Goal: Communication & Community: Answer question/provide support

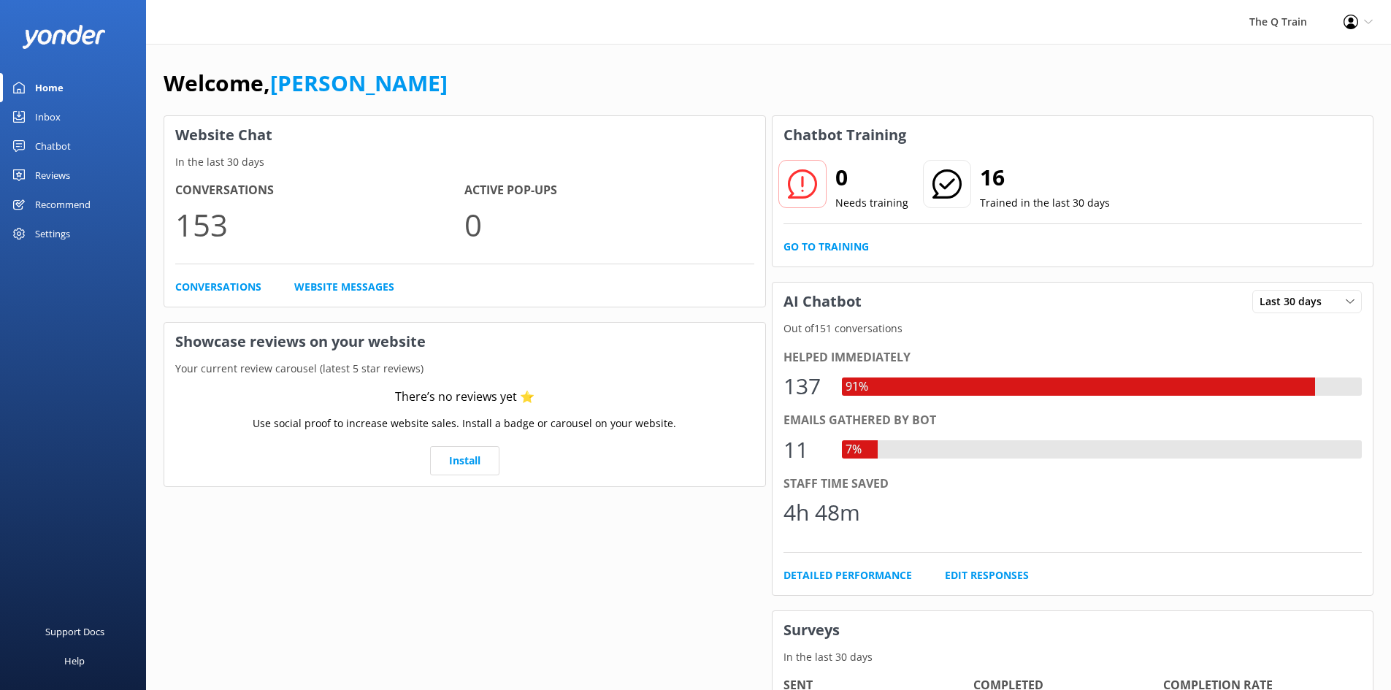
click at [46, 117] on div "Inbox" at bounding box center [48, 116] width 26 height 29
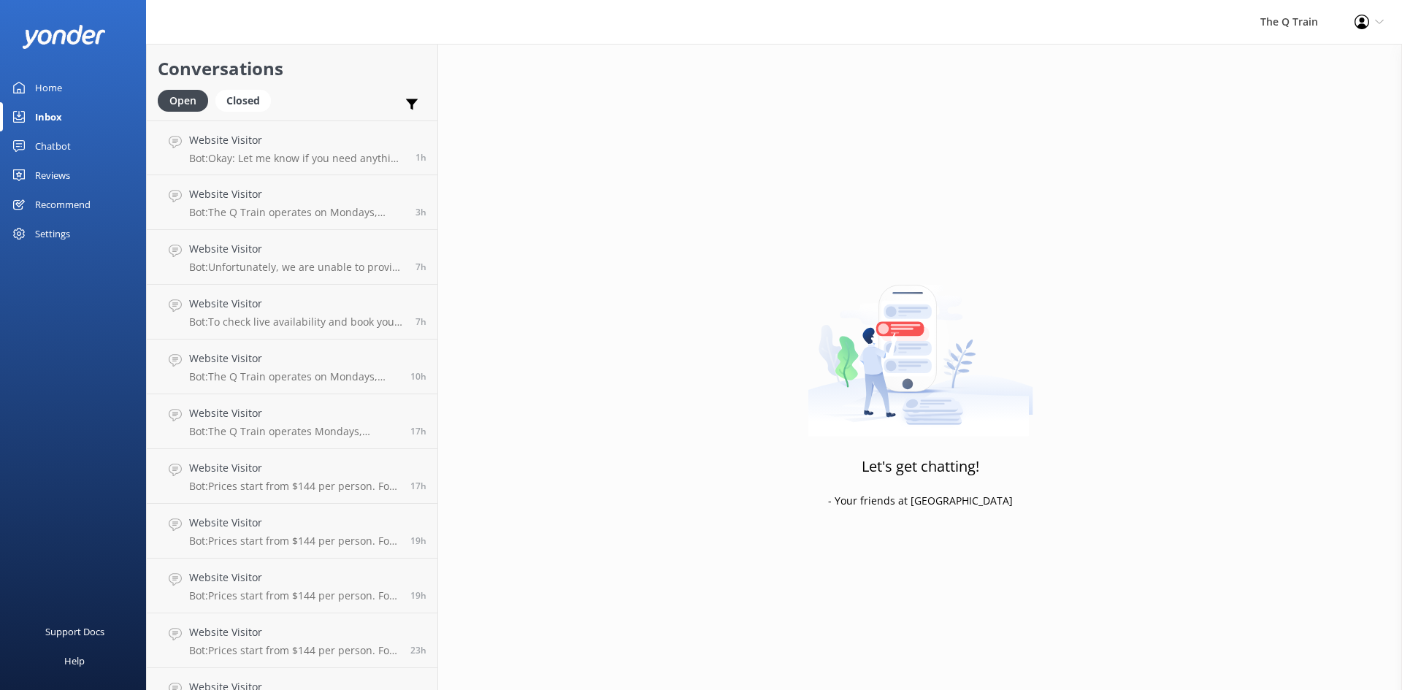
click at [42, 87] on div "Home" at bounding box center [48, 87] width 27 height 29
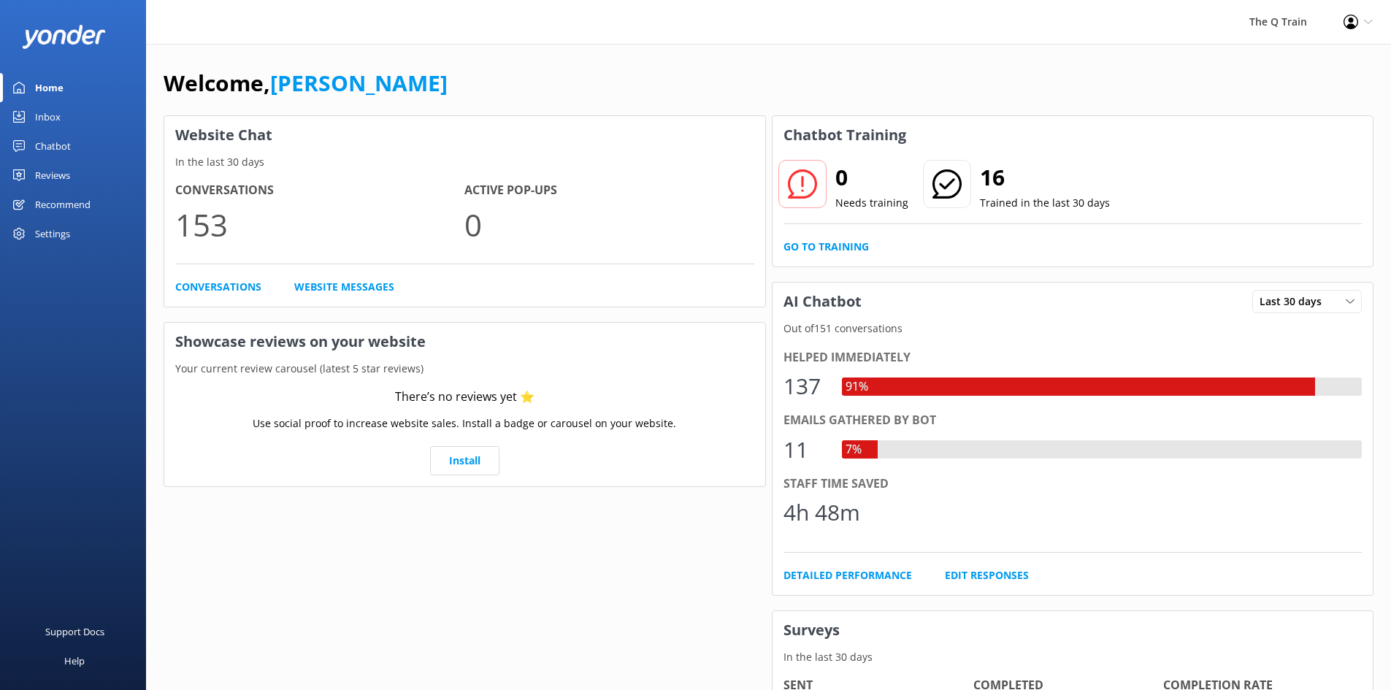
click at [51, 120] on div "Inbox" at bounding box center [48, 116] width 26 height 29
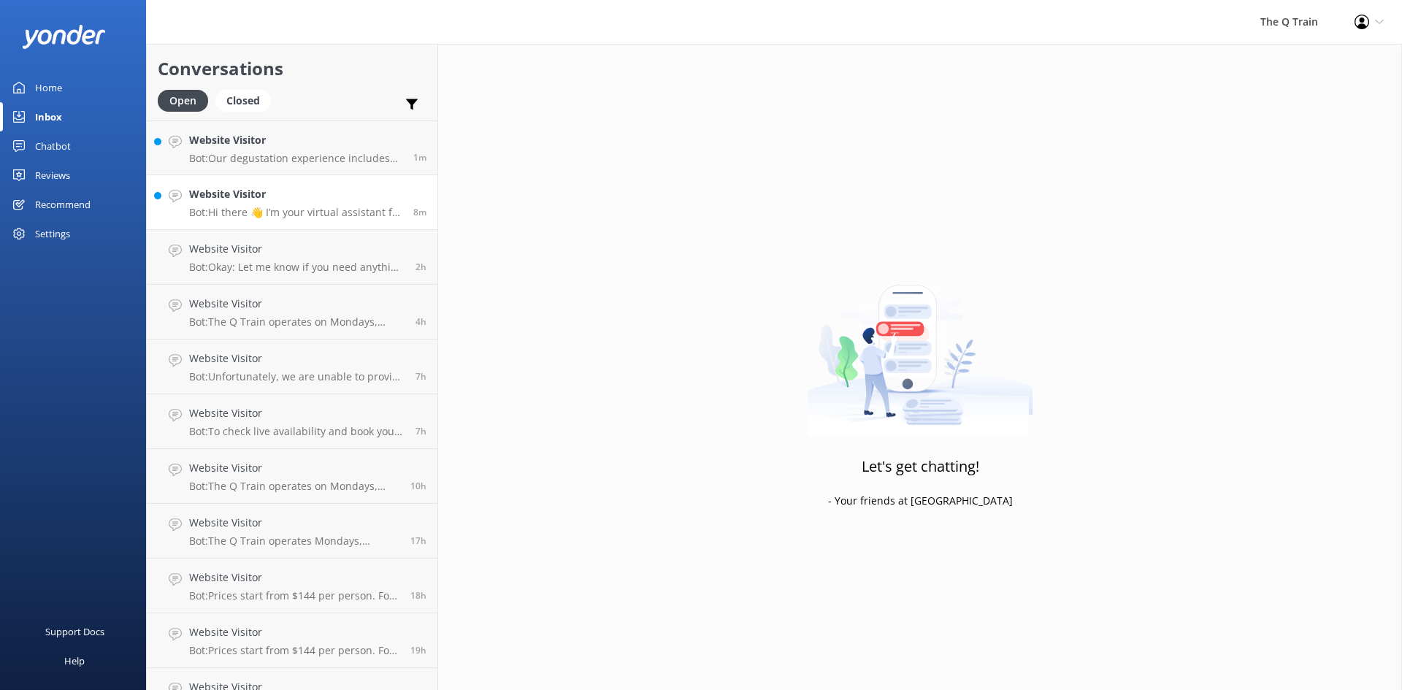
click at [310, 209] on p "Bot: Hi there 👋 I’m your virtual assistant for The Q Train - here to help with …" at bounding box center [295, 212] width 213 height 13
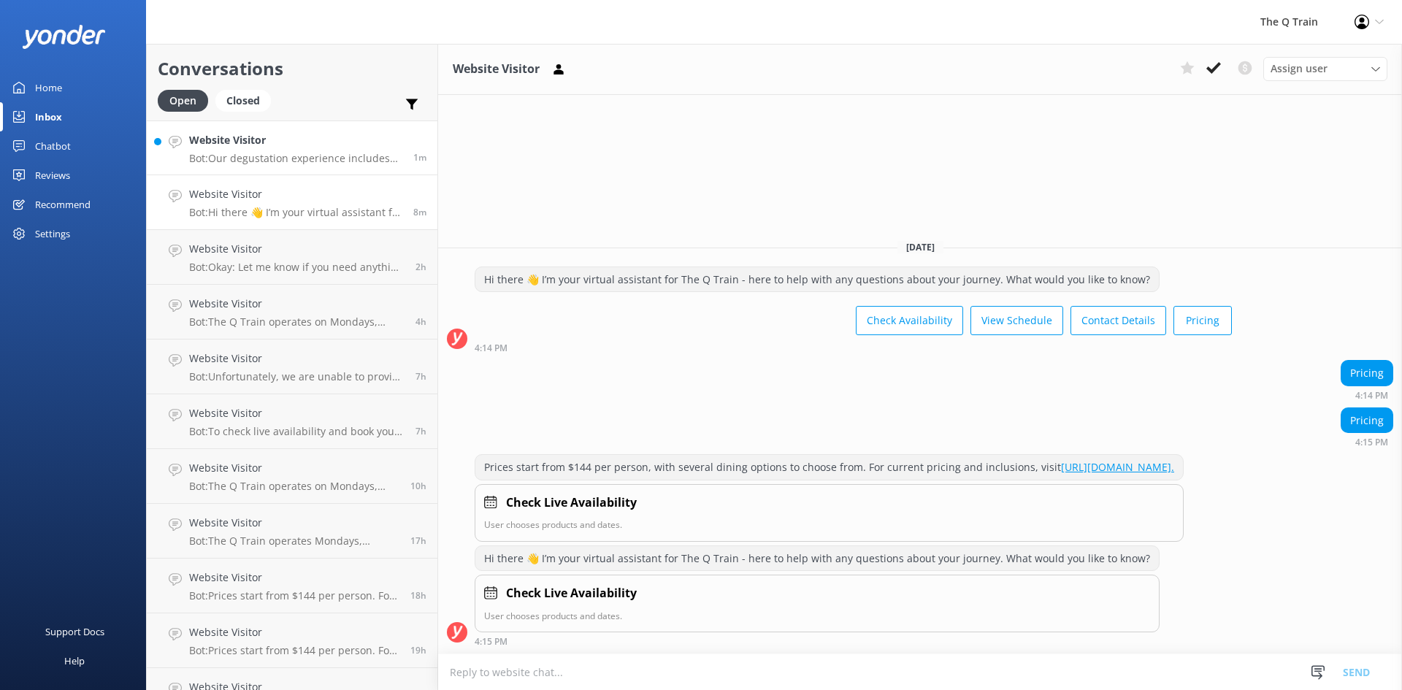
click at [316, 148] on h4 "Website Visitor" at bounding box center [295, 140] width 213 height 16
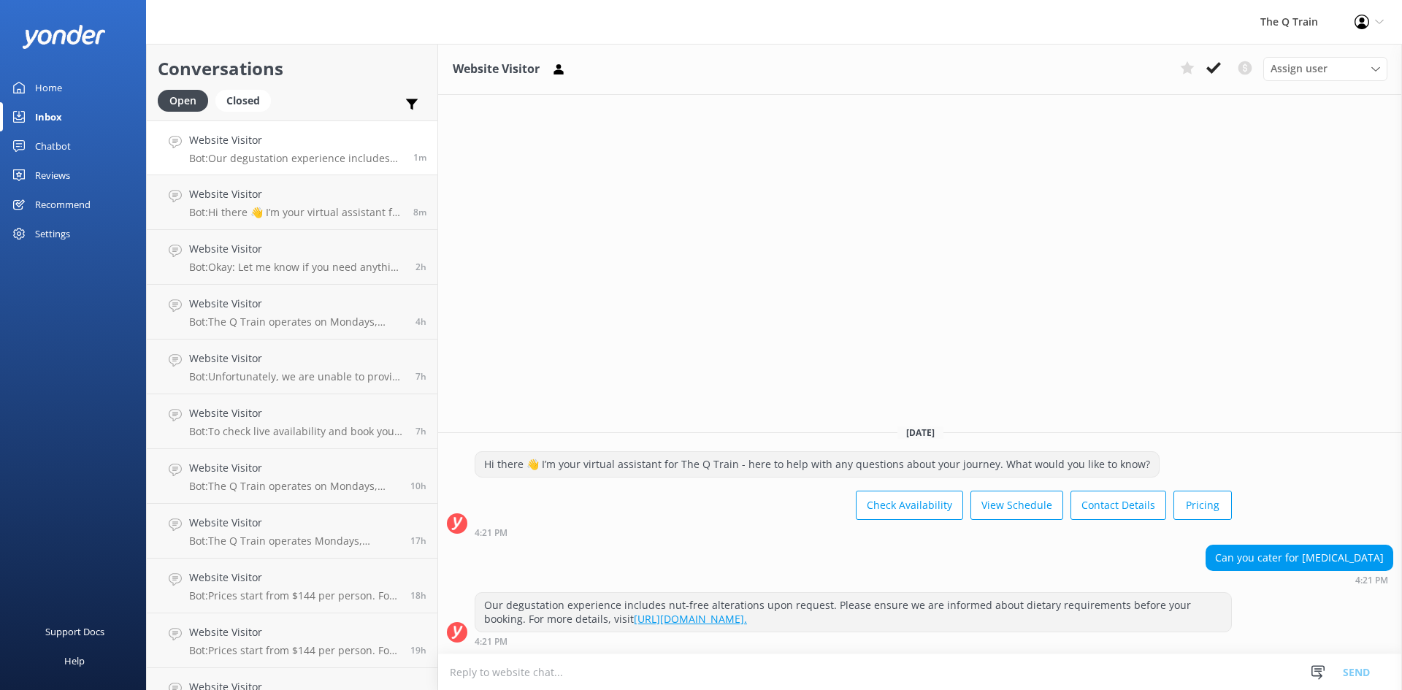
click at [37, 92] on div "Home" at bounding box center [48, 87] width 27 height 29
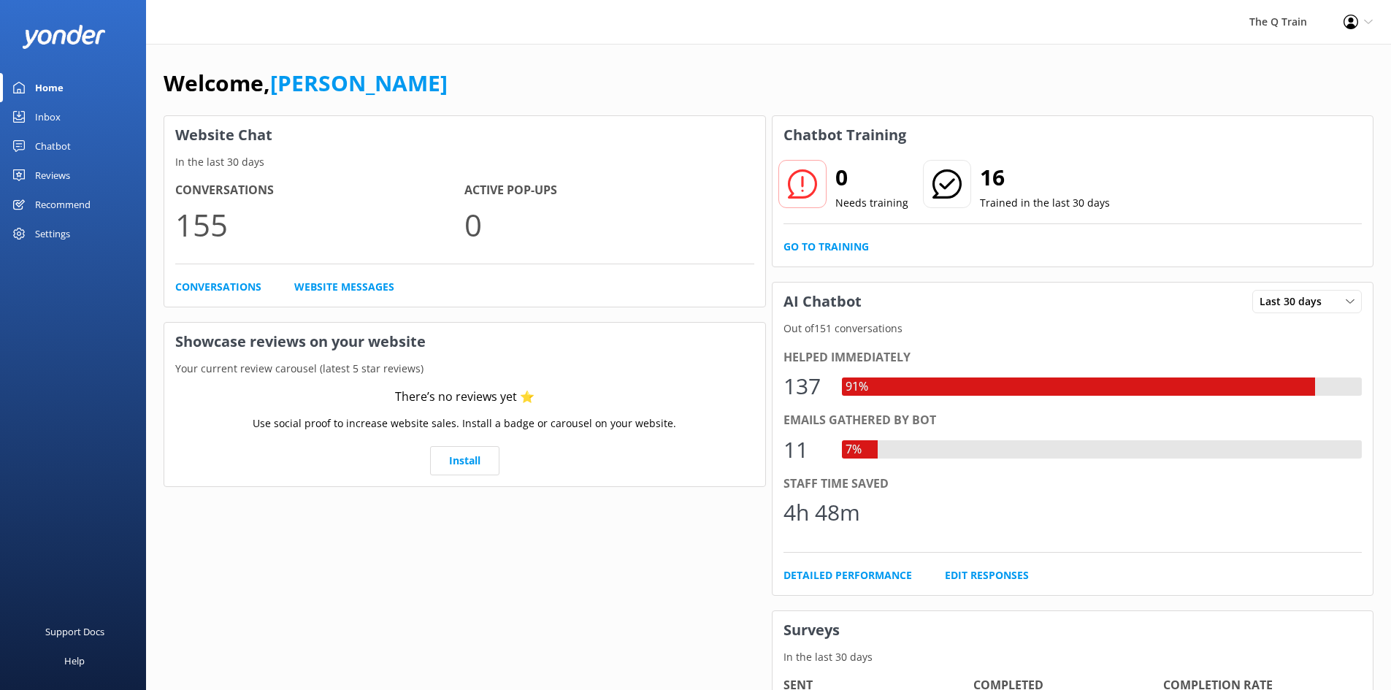
click at [767, 16] on div "The Q Train Profile Settings Logout" at bounding box center [695, 22] width 1391 height 44
